Goal: Task Accomplishment & Management: Manage account settings

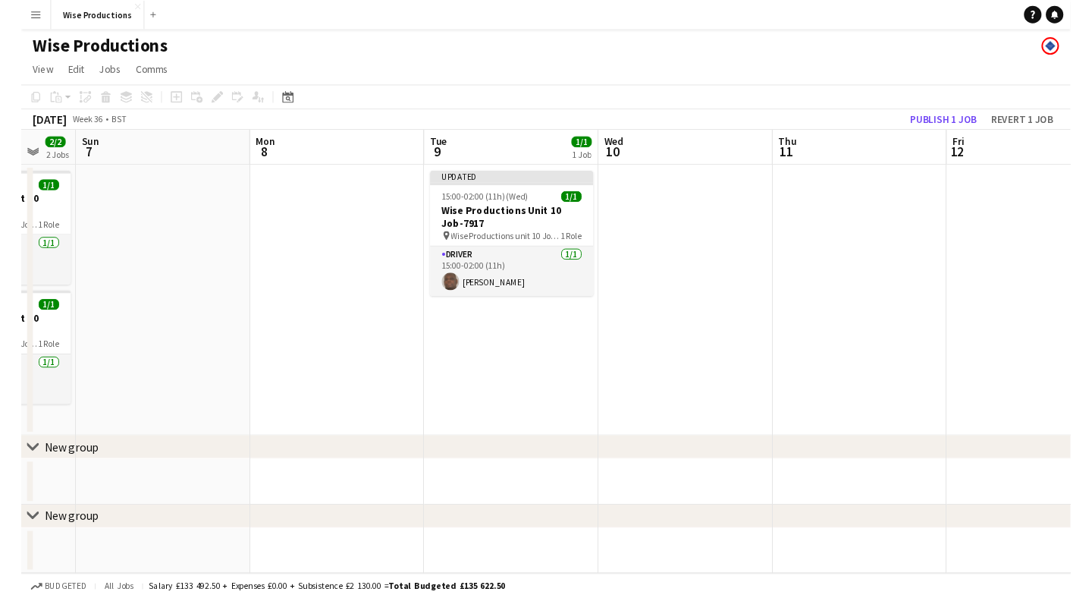
scroll to position [0, 486]
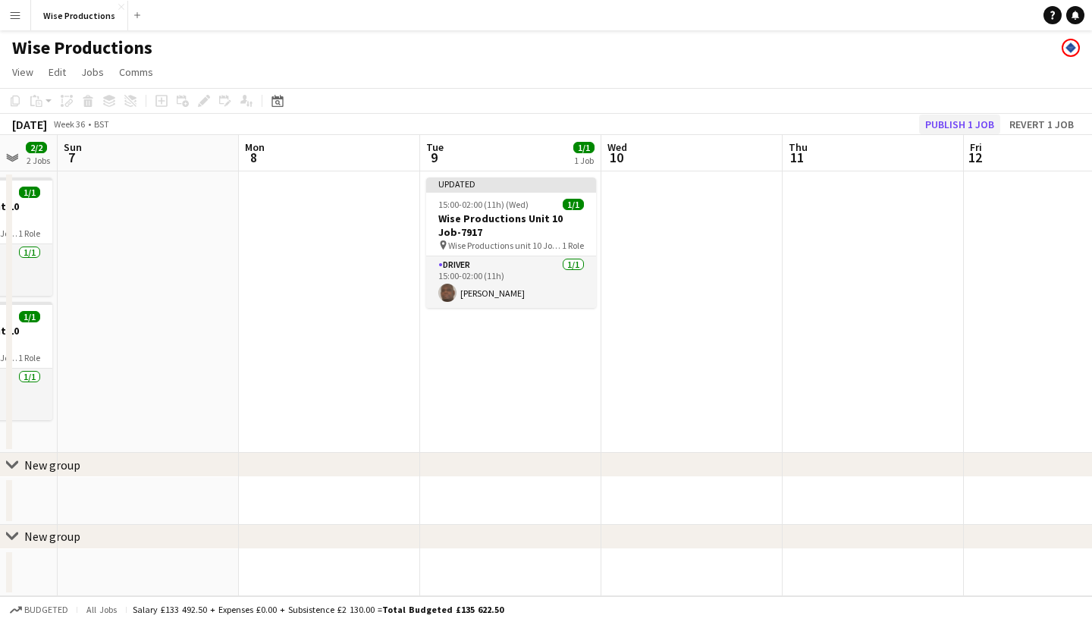
click at [972, 120] on button "Publish 1 job" at bounding box center [959, 125] width 81 height 20
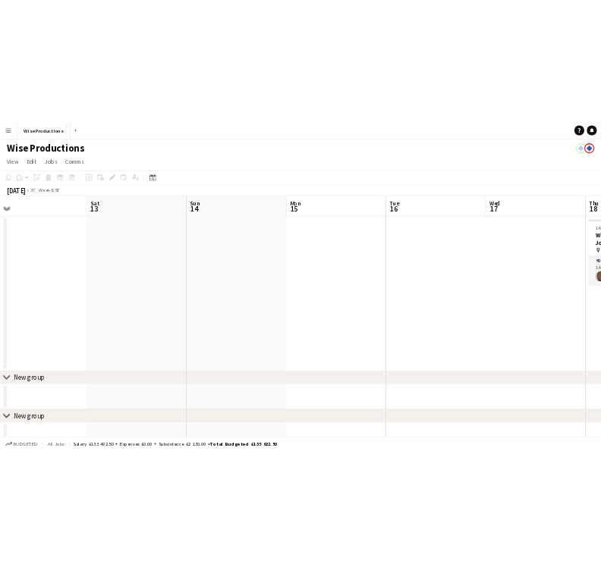
scroll to position [0, 479]
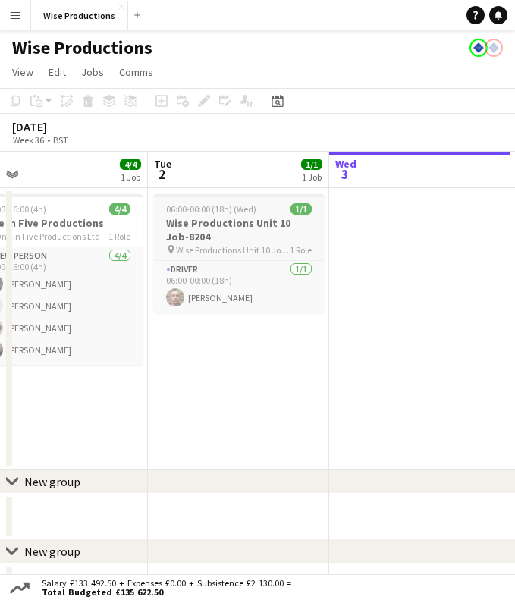
scroll to position [0, 383]
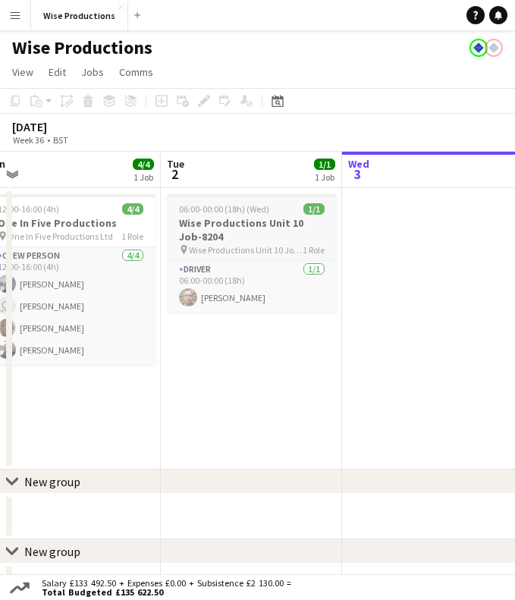
click at [246, 229] on h3 "Wise Productions Unit 10 Job-8204" at bounding box center [252, 229] width 170 height 27
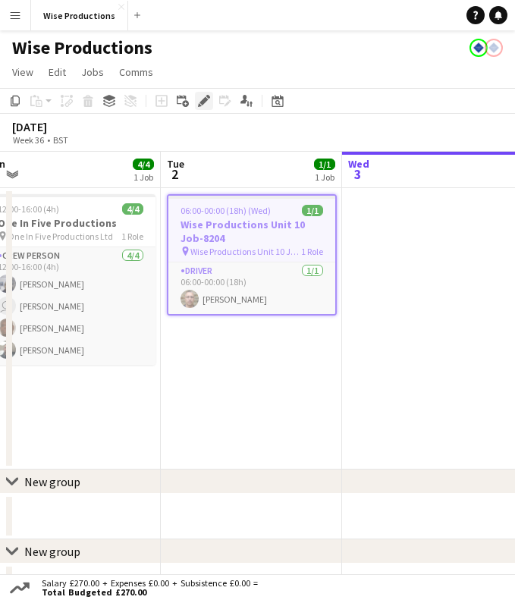
click at [211, 98] on div "Edit" at bounding box center [204, 101] width 18 height 18
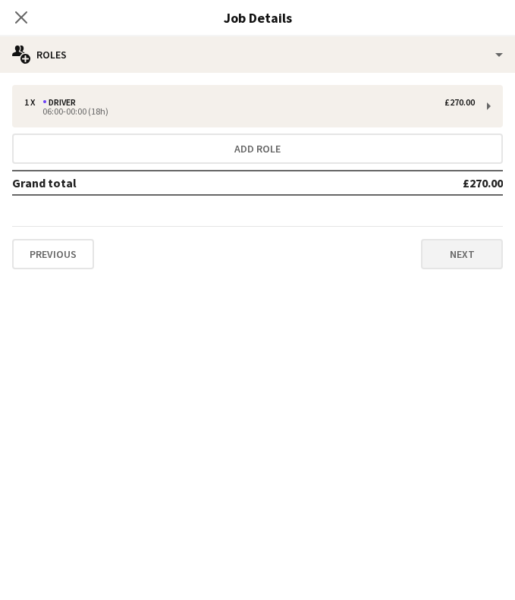
click at [459, 252] on button "Next" at bounding box center [462, 254] width 82 height 30
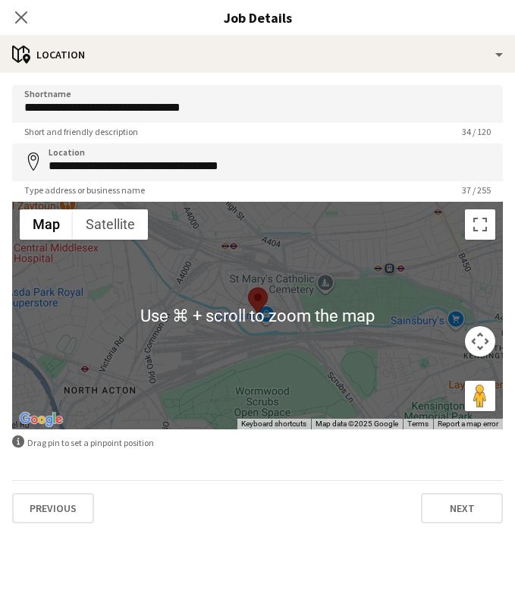
scroll to position [37, 0]
click at [67, 512] on button "Previous" at bounding box center [53, 508] width 82 height 30
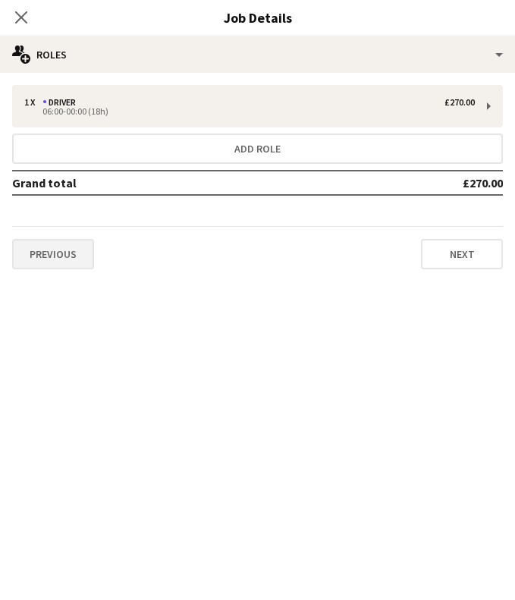
click at [68, 259] on button "Previous" at bounding box center [53, 254] width 82 height 30
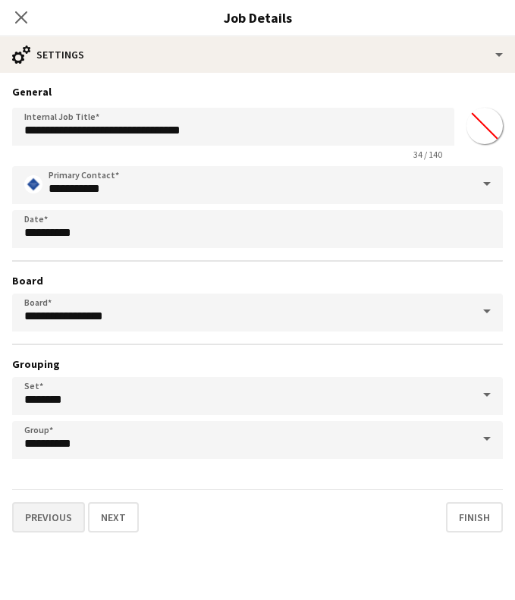
click at [39, 522] on button "Previous" at bounding box center [48, 517] width 73 height 30
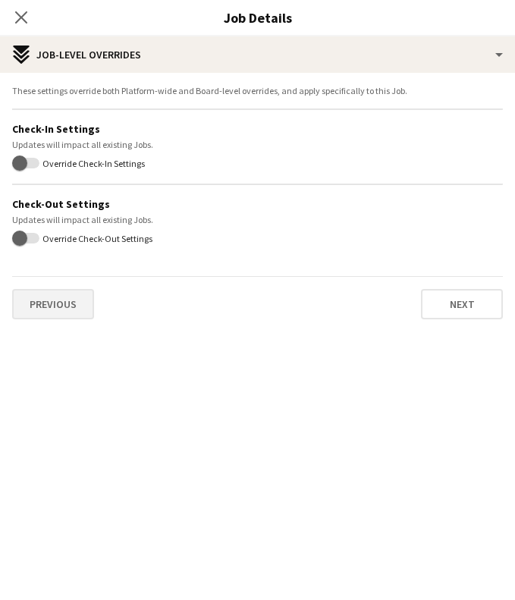
click at [80, 306] on button "Previous" at bounding box center [53, 304] width 82 height 30
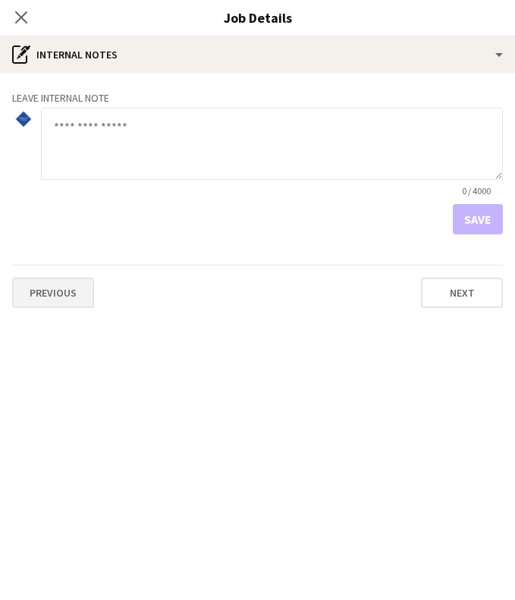
click at [64, 300] on button "Previous" at bounding box center [53, 293] width 82 height 30
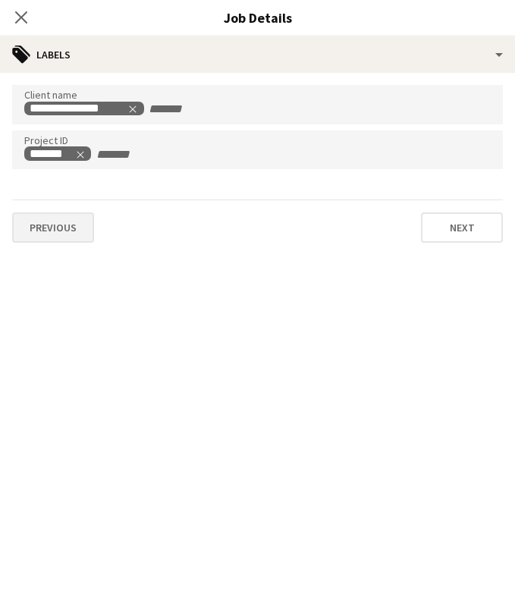
click at [69, 242] on button "Previous" at bounding box center [53, 227] width 82 height 30
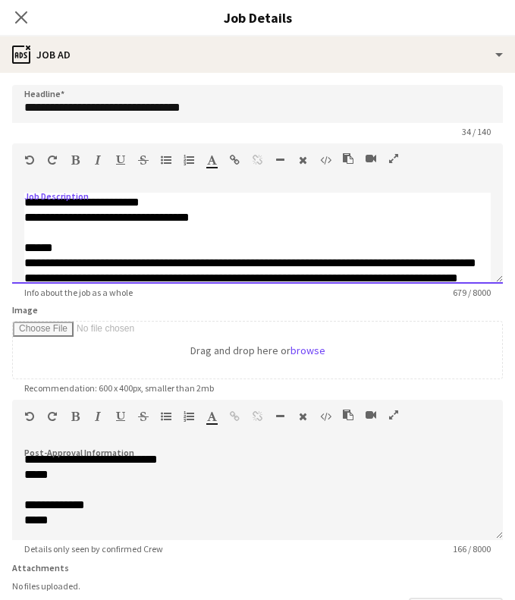
scroll to position [396, 0]
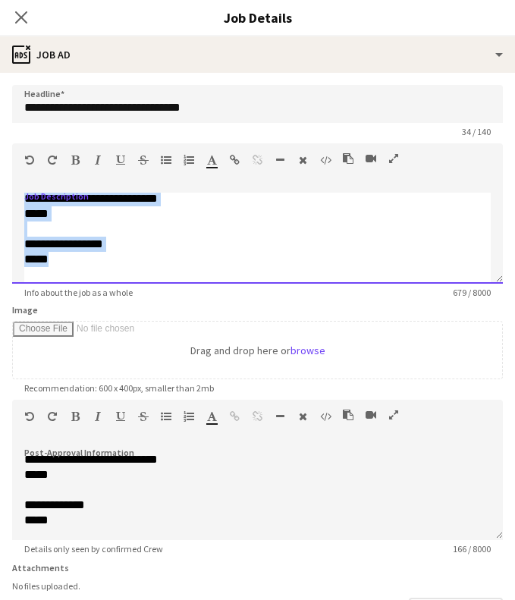
drag, startPoint x: 21, startPoint y: 199, endPoint x: 110, endPoint y: 255, distance: 104.6
click at [110, 255] on div "**********" at bounding box center [257, 238] width 491 height 91
copy div "**********"
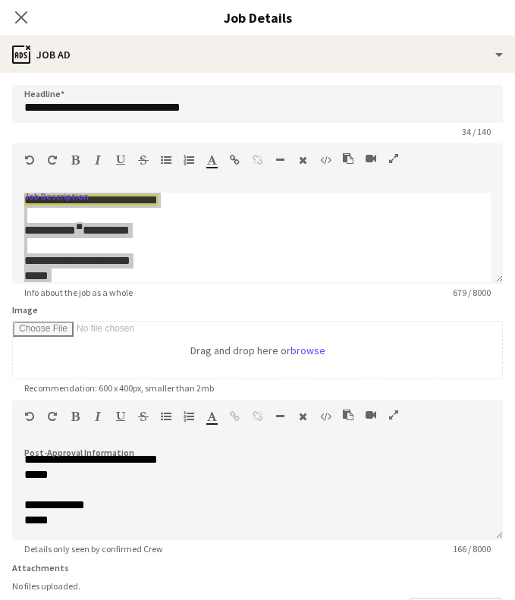
scroll to position [0, 0]
copy div "**********"
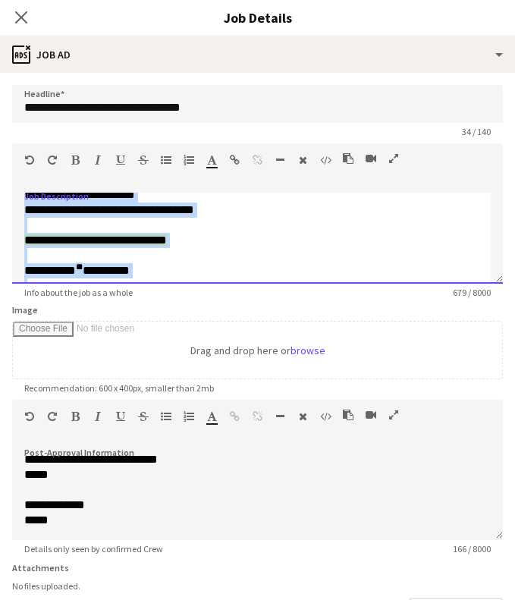
scroll to position [214, 0]
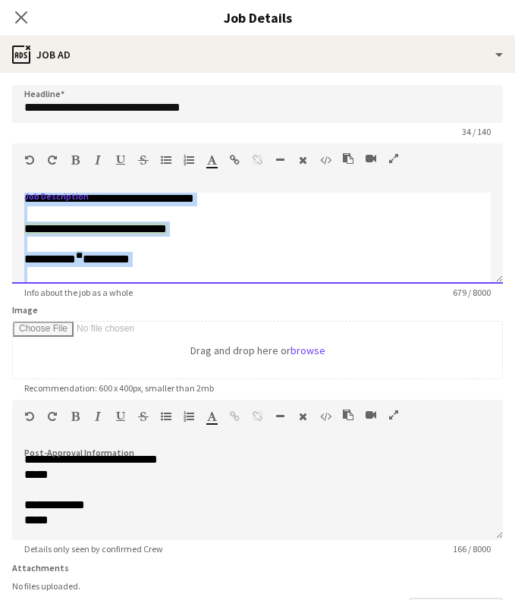
copy div "**********"
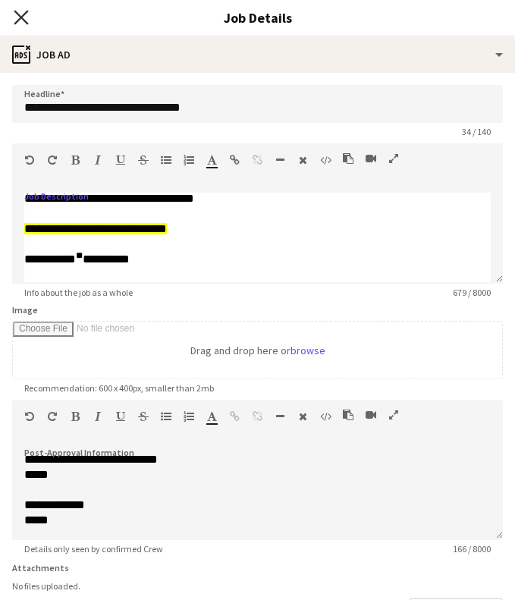
click at [27, 17] on icon "Close pop-in" at bounding box center [21, 17] width 14 height 14
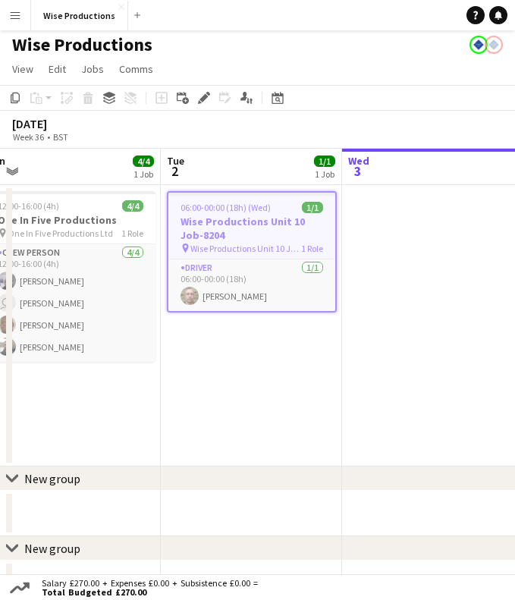
click at [223, 170] on app-board-header-date "Tue 2 1/1 1 Job" at bounding box center [251, 167] width 181 height 36
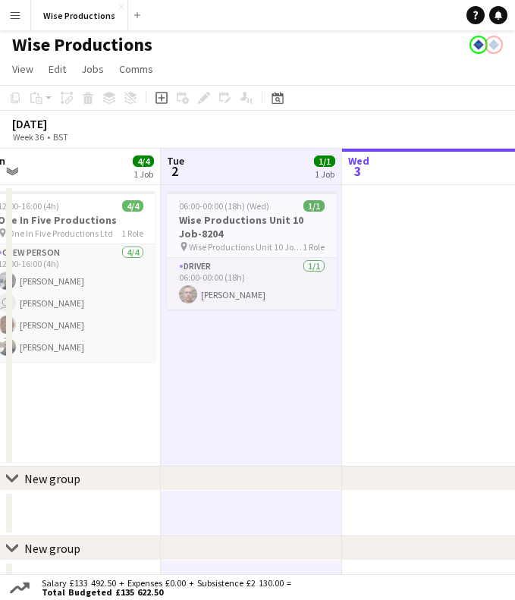
click at [233, 356] on app-date-cell "06:00-00:00 (18h) (Wed) 1/1 Wise Productions Unit 10 Job-8204 pin Wise Producti…" at bounding box center [251, 325] width 181 height 281
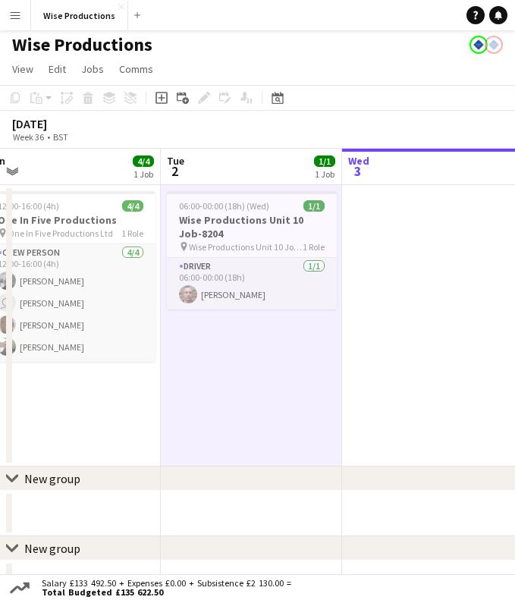
click at [375, 263] on app-date-cell at bounding box center [432, 325] width 181 height 281
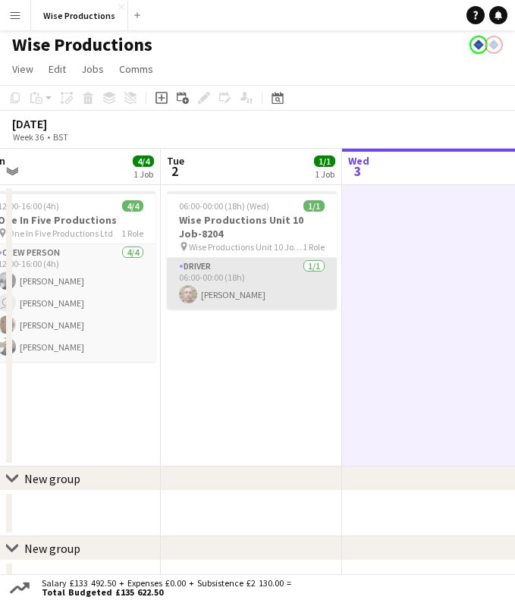
click at [212, 278] on app-card-role "Driver 1/1 06:00-00:00 (18h) Igor Toropov" at bounding box center [252, 284] width 170 height 52
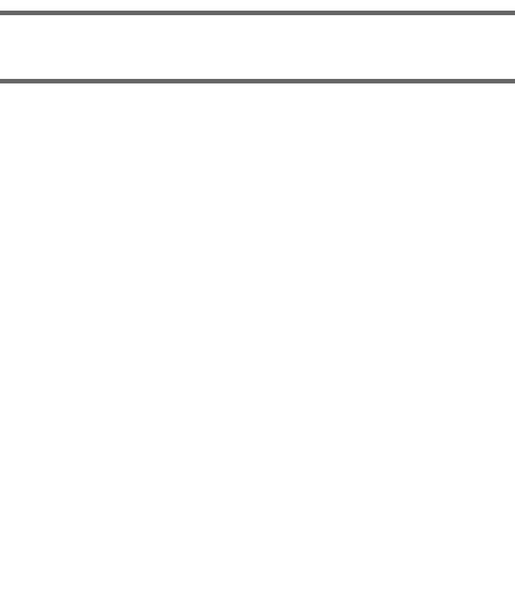
scroll to position [4, 0]
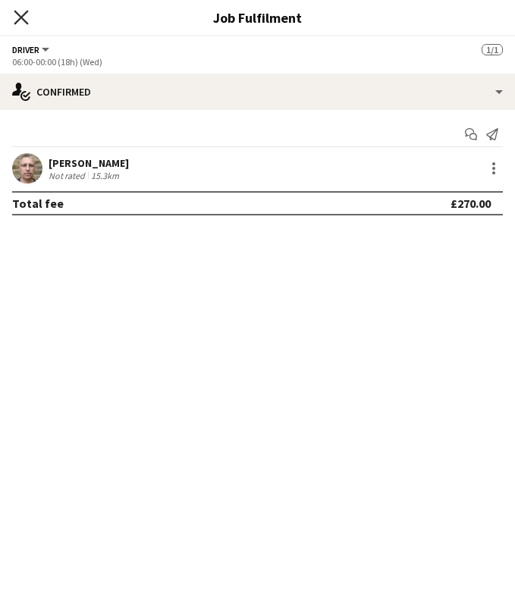
click at [22, 20] on icon "Close pop-in" at bounding box center [21, 17] width 14 height 14
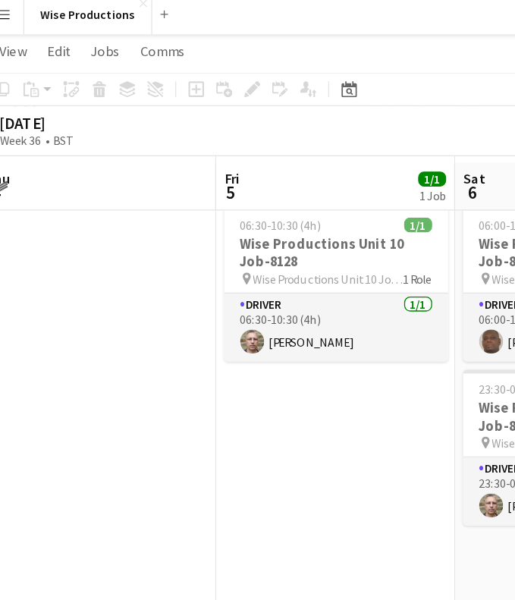
scroll to position [0, 575]
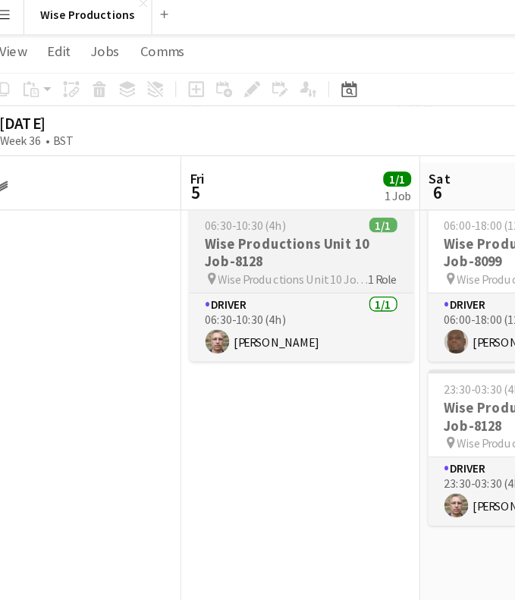
click at [203, 184] on h3 "Wise Productions Unit 10 Job-8128" at bounding box center [241, 195] width 170 height 27
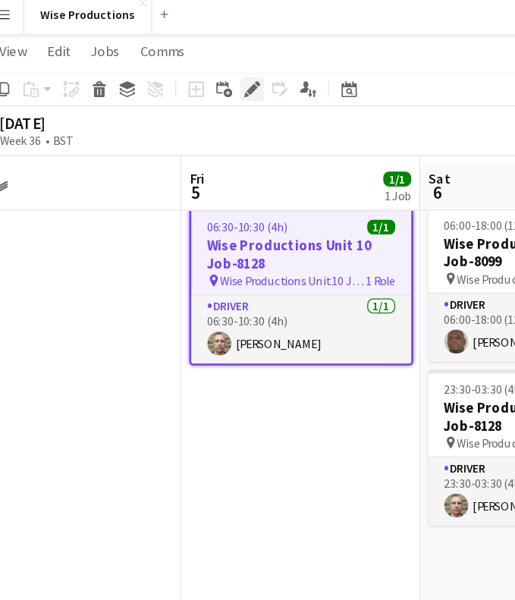
click at [199, 69] on icon at bounding box center [203, 72] width 8 height 8
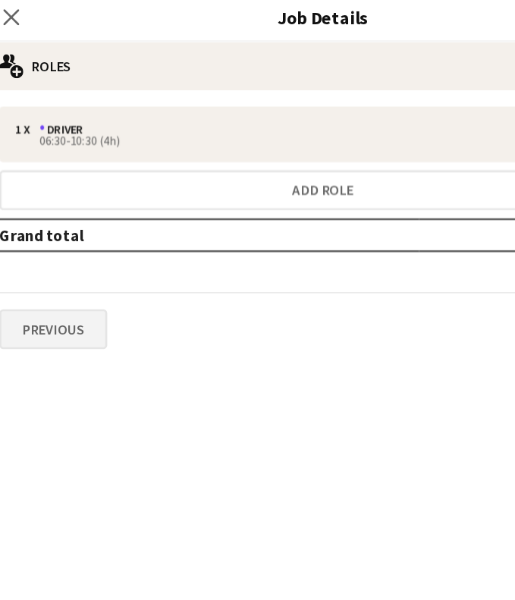
click at [67, 241] on button "Previous" at bounding box center [53, 254] width 82 height 30
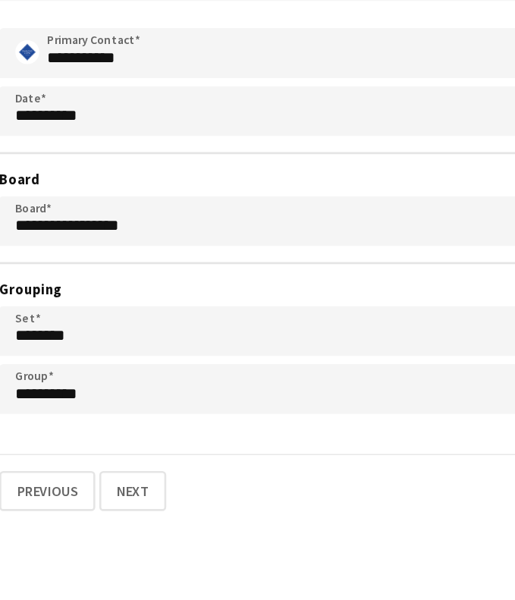
scroll to position [234, 0]
click at [39, 502] on button "Previous" at bounding box center [48, 517] width 73 height 30
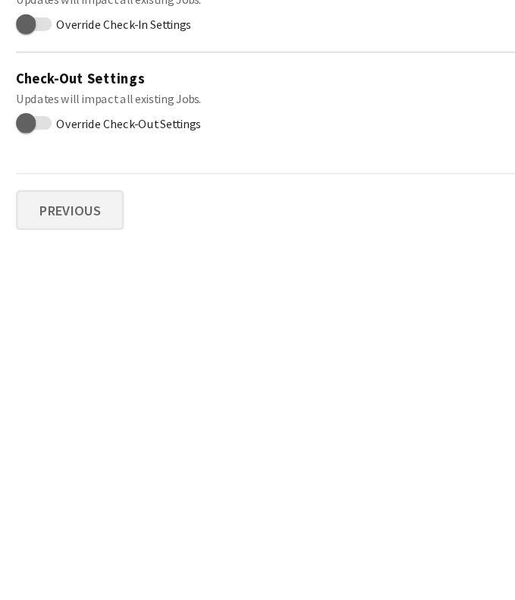
click at [46, 289] on button "Previous" at bounding box center [53, 304] width 82 height 30
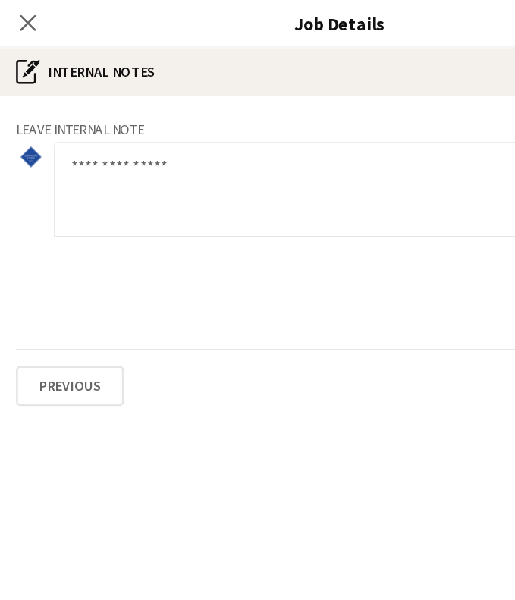
scroll to position [0, 0]
click at [50, 295] on button "Previous" at bounding box center [53, 293] width 82 height 30
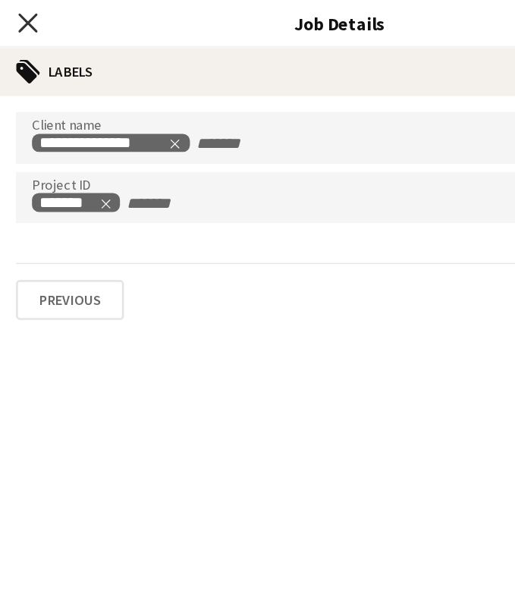
click at [24, 20] on icon at bounding box center [21, 17] width 14 height 14
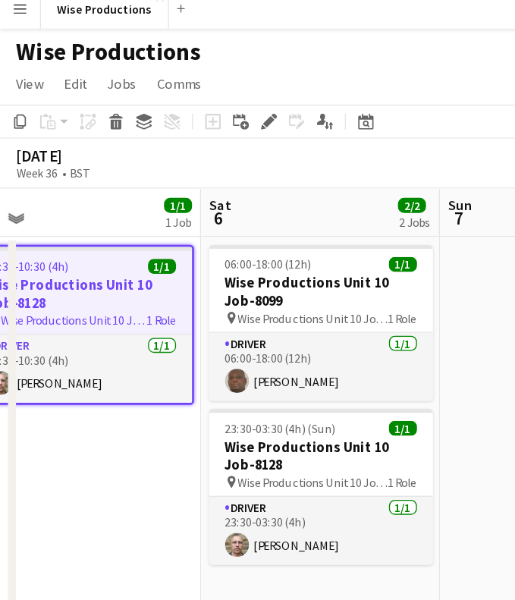
scroll to position [0, 410]
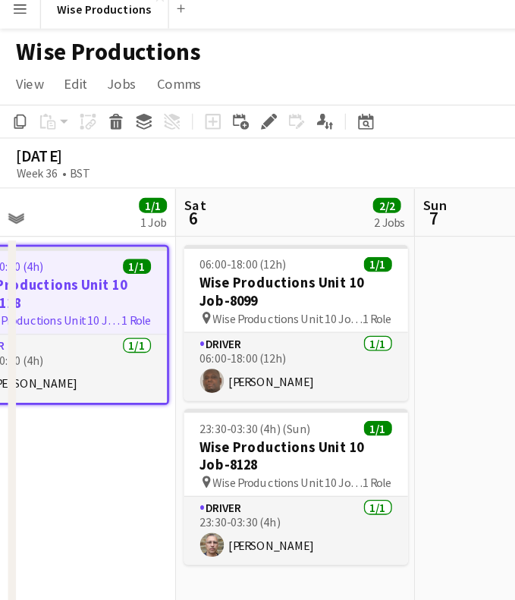
click at [222, 30] on div "Wise Productions" at bounding box center [257, 44] width 515 height 29
